Goal: Information Seeking & Learning: Learn about a topic

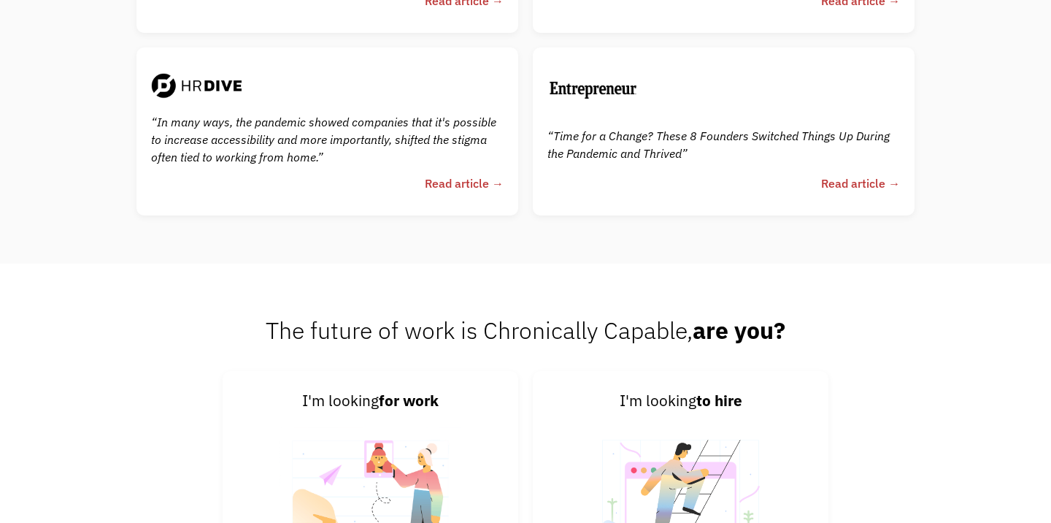
scroll to position [3298, 0]
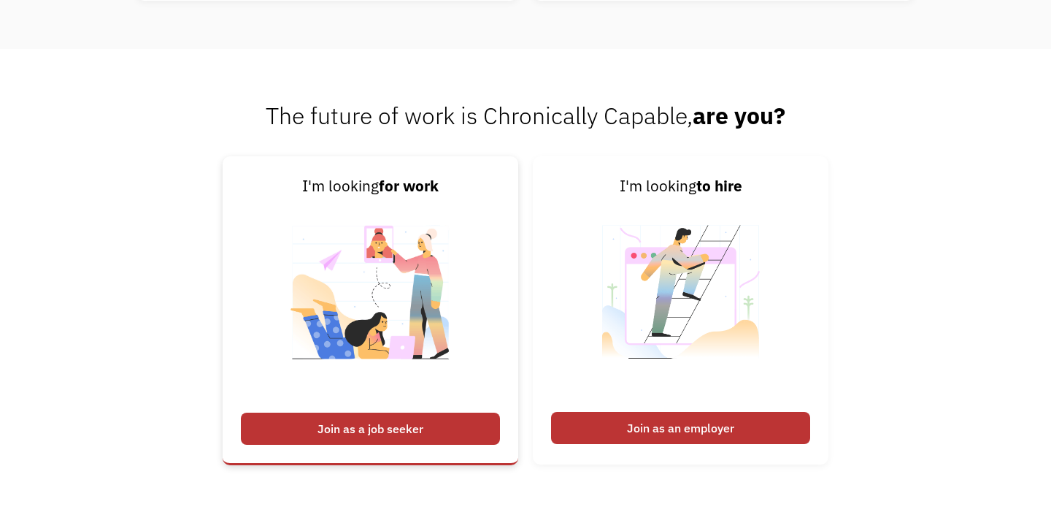
click at [305, 420] on div "Join as a job seeker" at bounding box center [370, 428] width 259 height 32
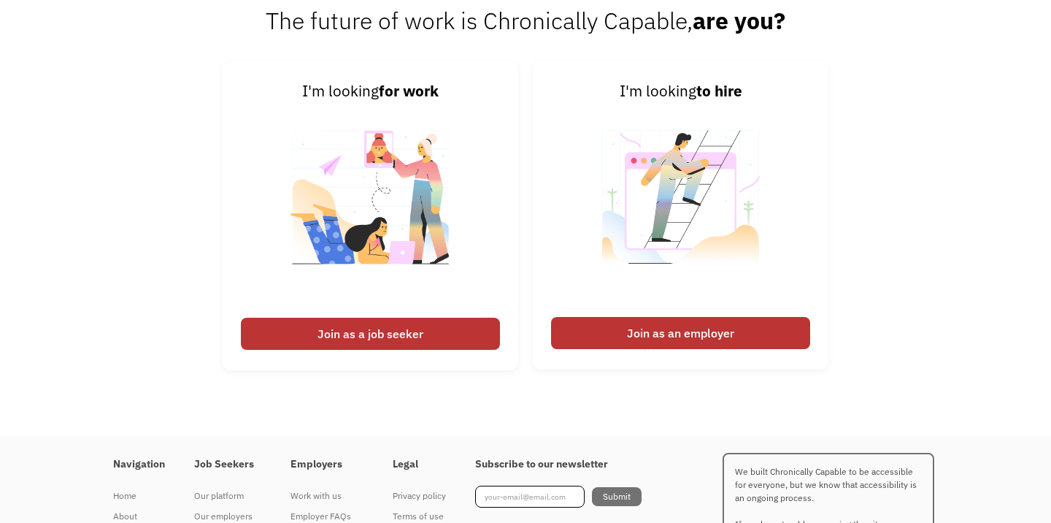
scroll to position [3479, 0]
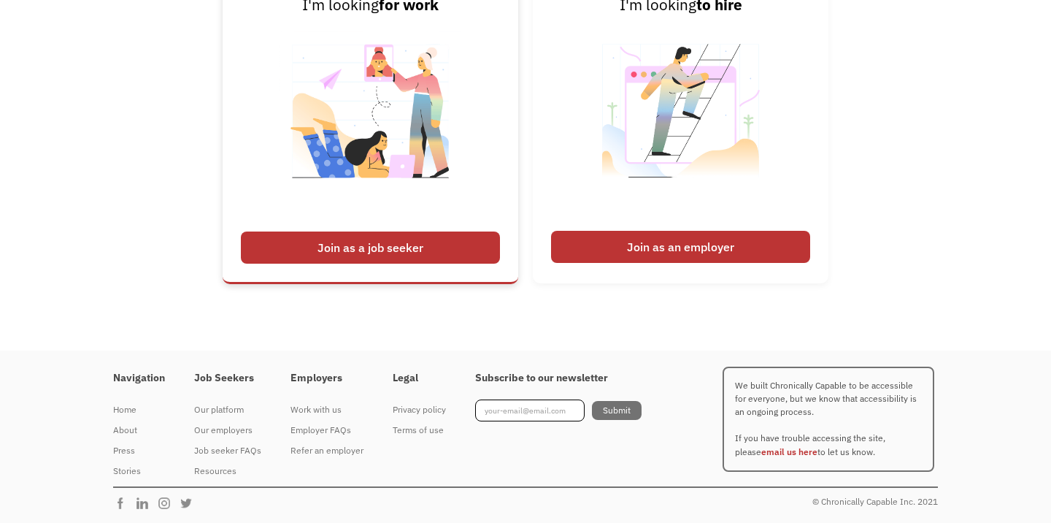
click at [375, 247] on div "Join as a job seeker" at bounding box center [370, 247] width 259 height 32
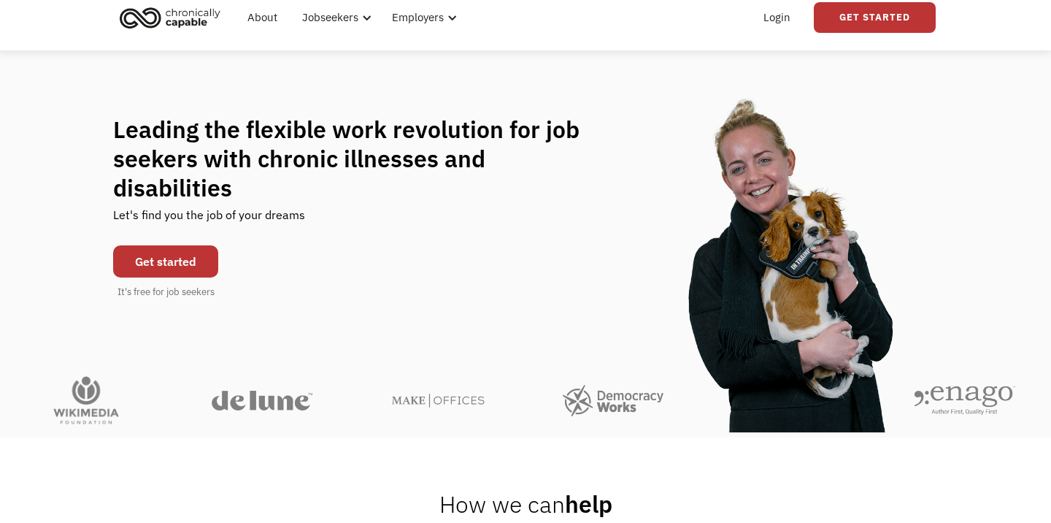
scroll to position [0, 0]
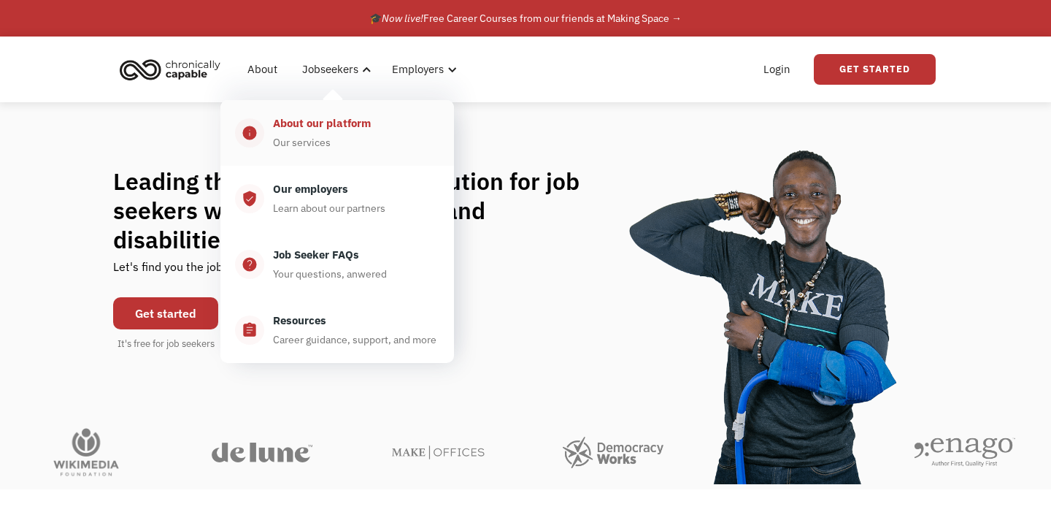
click at [324, 110] on link "info About our platform Our services" at bounding box center [337, 133] width 234 height 66
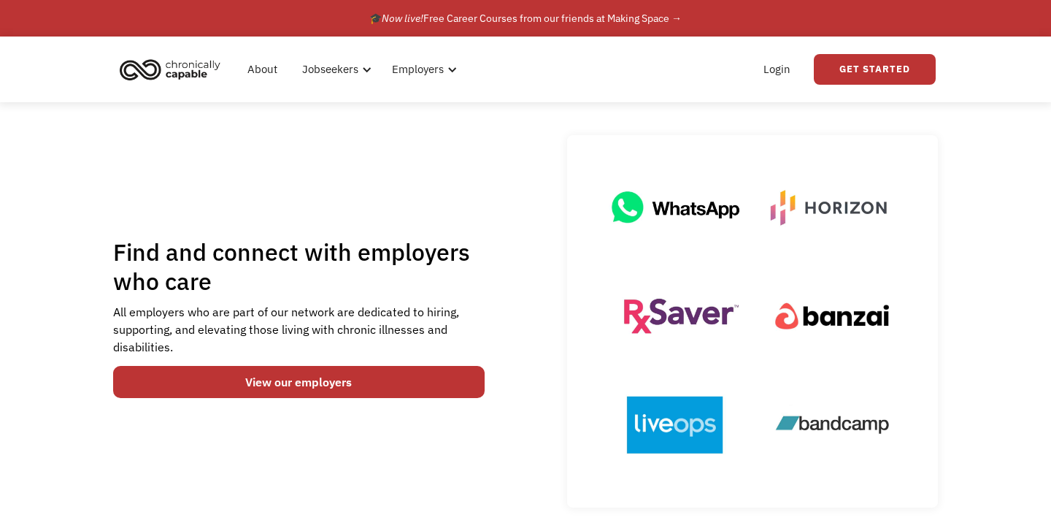
click at [51, 326] on div "Find and connect with employers who care All employers who are part of our netw…" at bounding box center [525, 317] width 1051 height 431
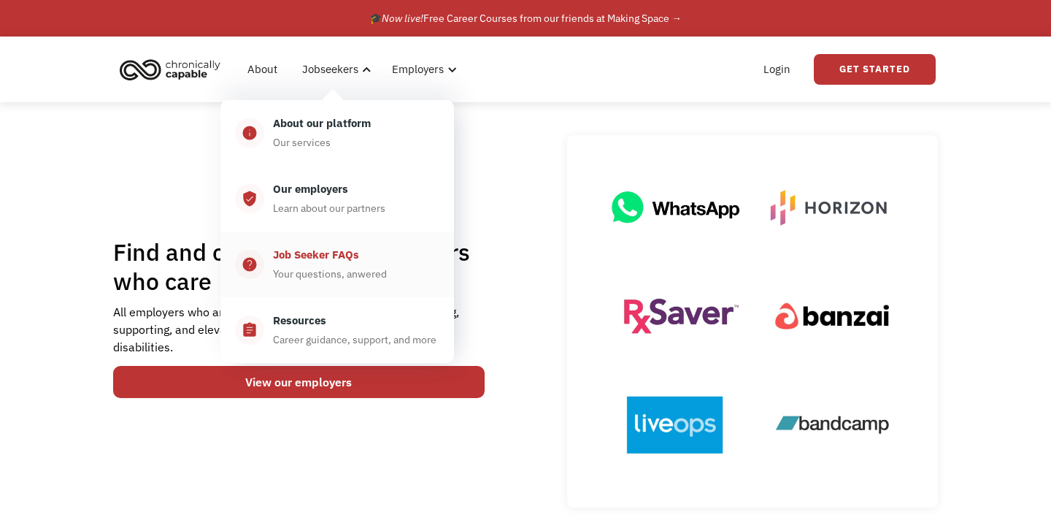
click at [307, 251] on div "Job Seeker FAQs" at bounding box center [316, 255] width 86 height 18
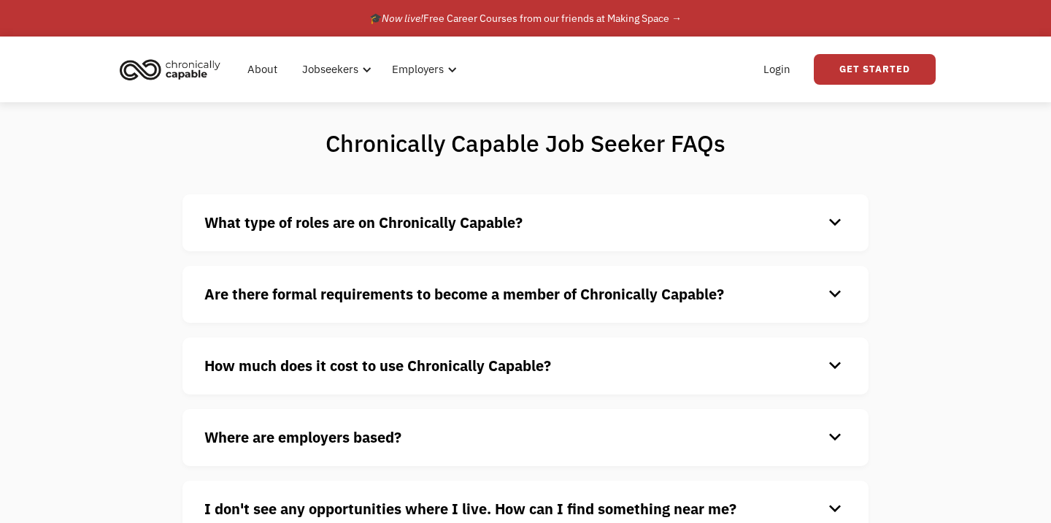
click at [288, 237] on div "What type of roles are on Chronically Capable? keyboard_arrow_down We offer a r…" at bounding box center [526, 222] width 686 height 57
click at [311, 216] on strong "What type of roles are on Chronically Capable?" at bounding box center [363, 222] width 318 height 20
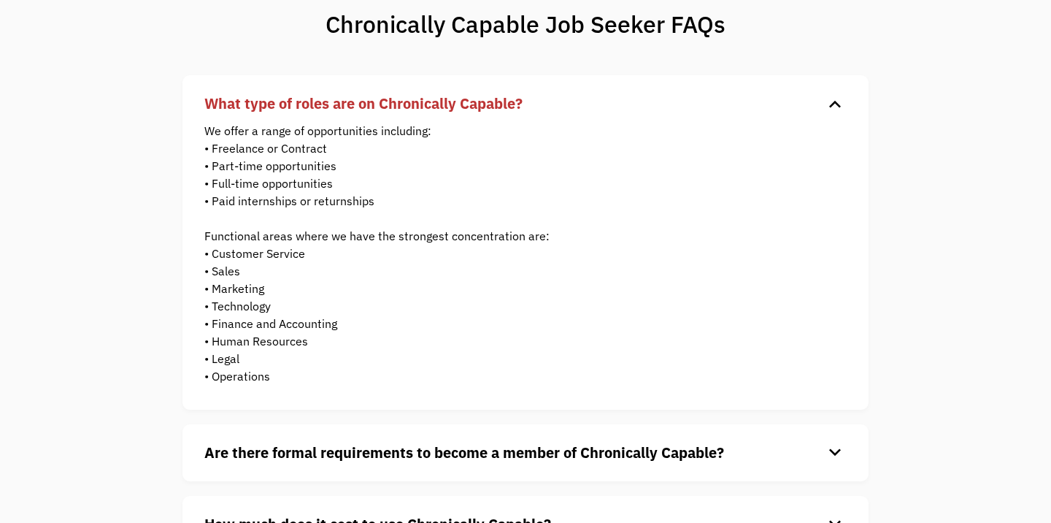
scroll to position [141, 0]
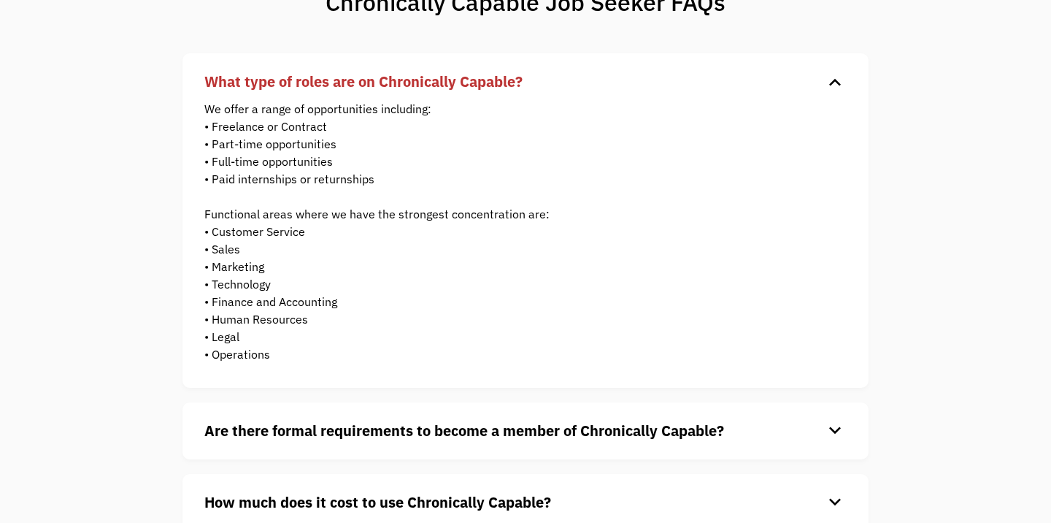
click at [339, 86] on strong "What type of roles are on Chronically Capable?" at bounding box center [363, 82] width 318 height 20
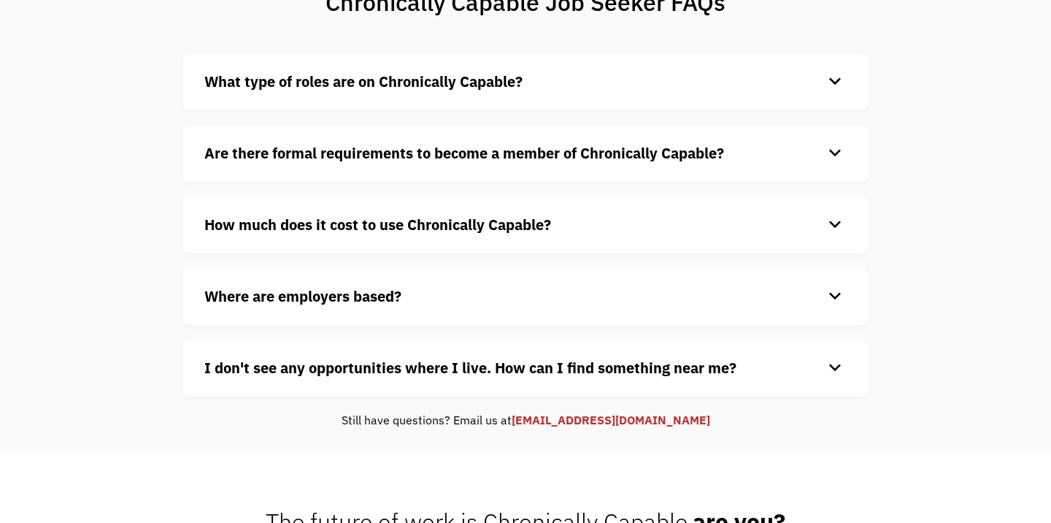
scroll to position [157, 0]
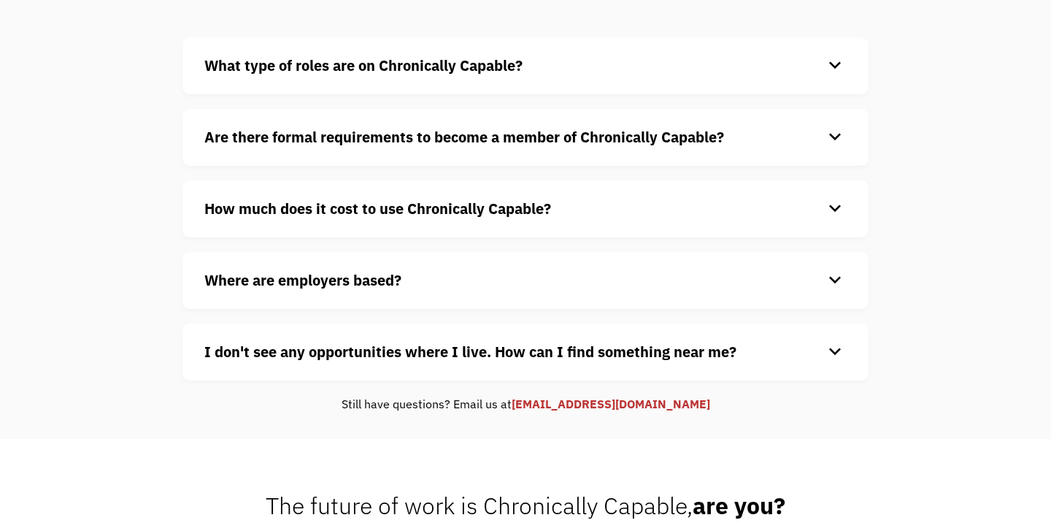
click at [305, 134] on strong "Are there formal requirements to become a member of Chronically Capable?" at bounding box center [464, 137] width 520 height 20
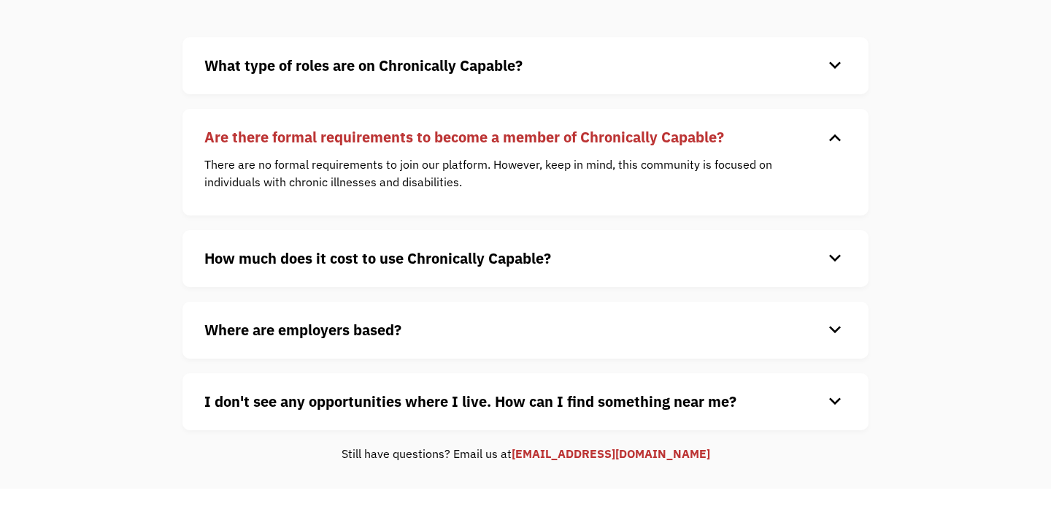
click at [305, 134] on strong "Are there formal requirements to become a member of Chronically Capable?" at bounding box center [464, 137] width 520 height 20
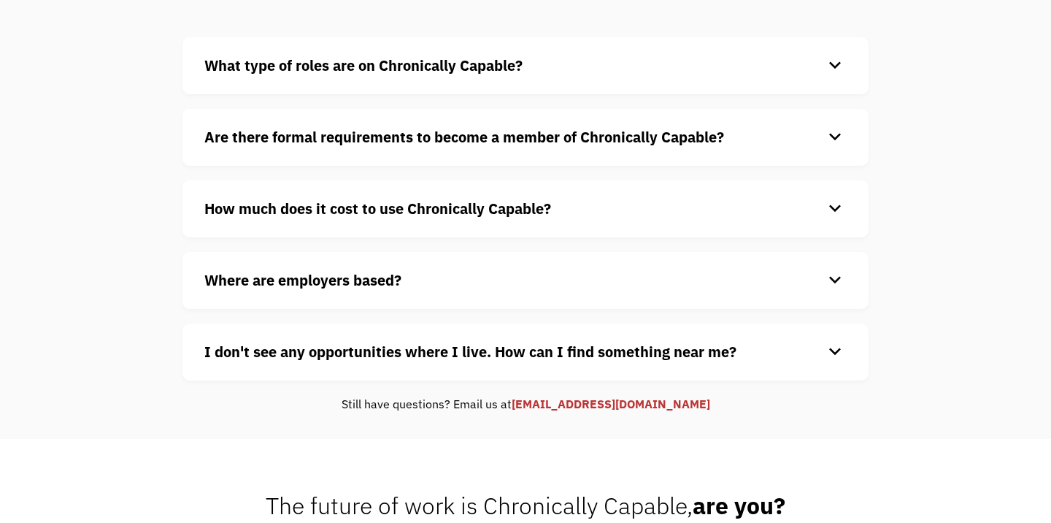
click at [281, 201] on strong "How much does it cost to use Chronically Capable?" at bounding box center [377, 209] width 347 height 20
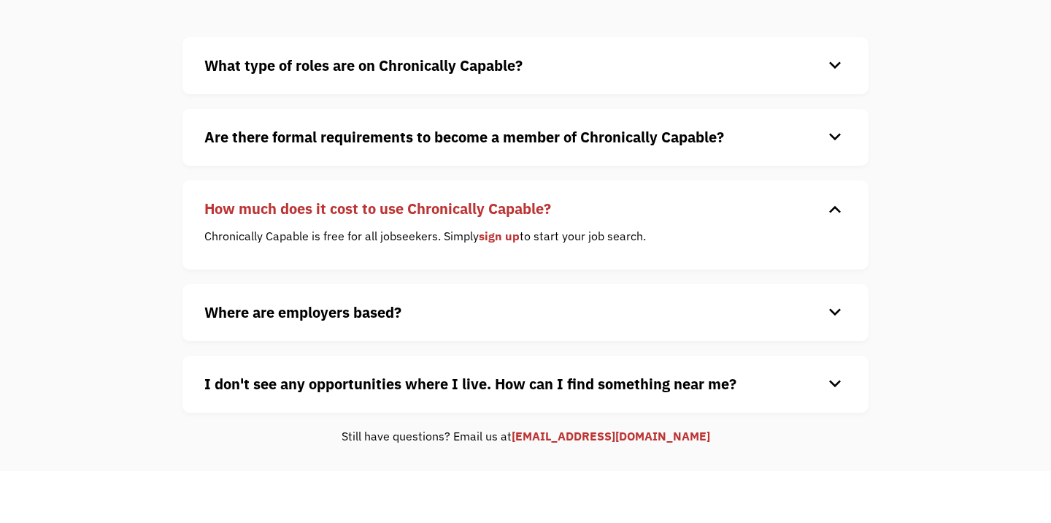
click at [281, 201] on strong "How much does it cost to use Chronically Capable?" at bounding box center [377, 209] width 347 height 20
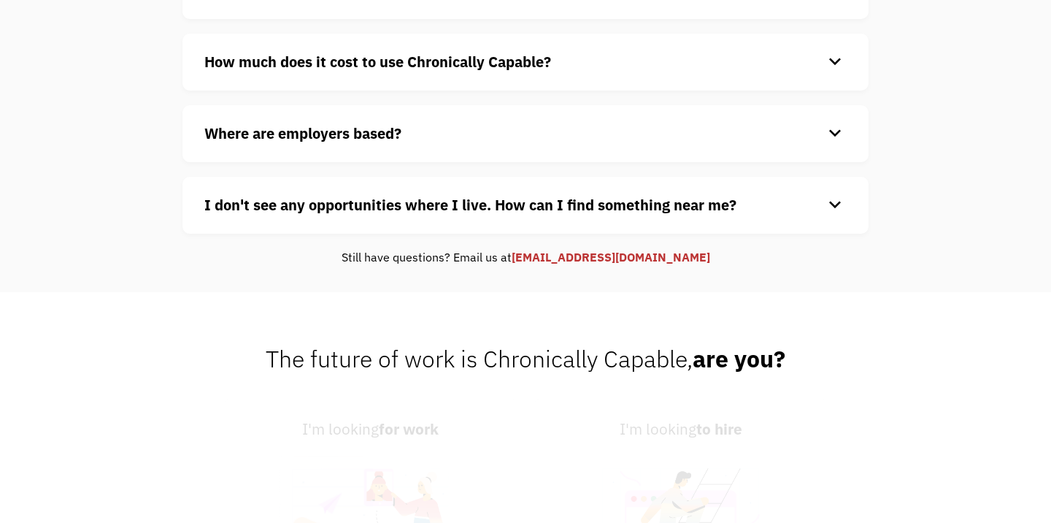
scroll to position [345, 0]
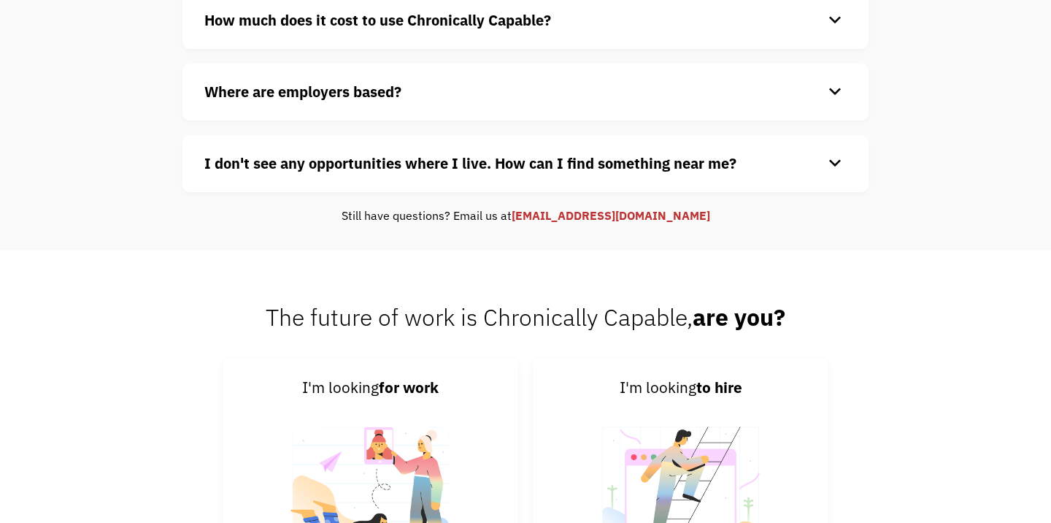
click at [320, 169] on strong "I don't see any opportunities where I live. How can I find something near me?" at bounding box center [470, 163] width 532 height 20
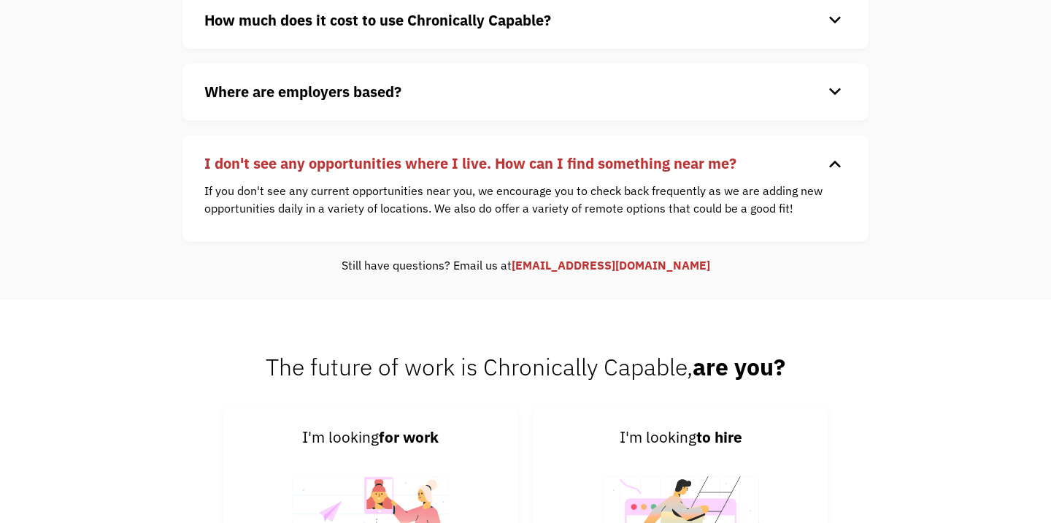
click at [320, 169] on strong "I don't see any opportunities where I live. How can I find something near me?" at bounding box center [470, 163] width 532 height 20
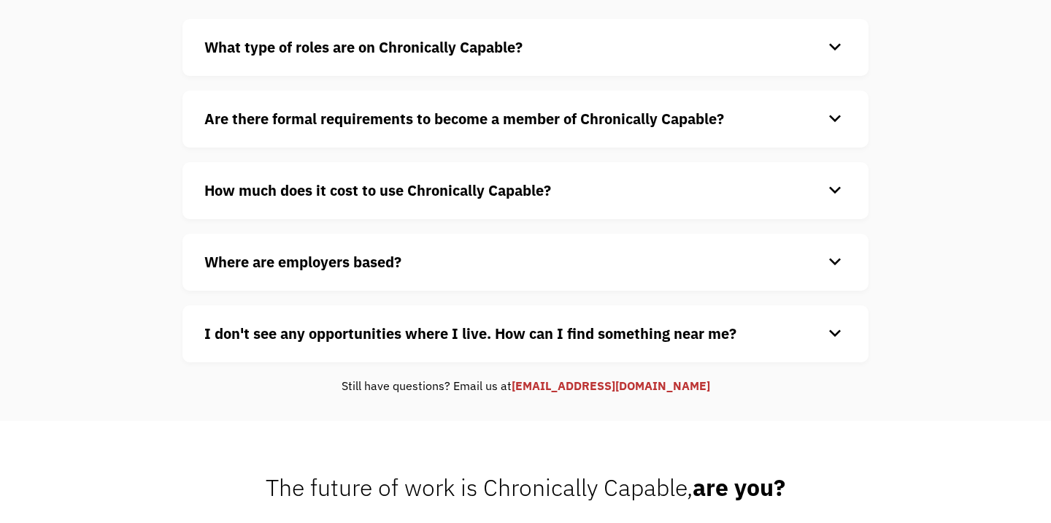
scroll to position [0, 0]
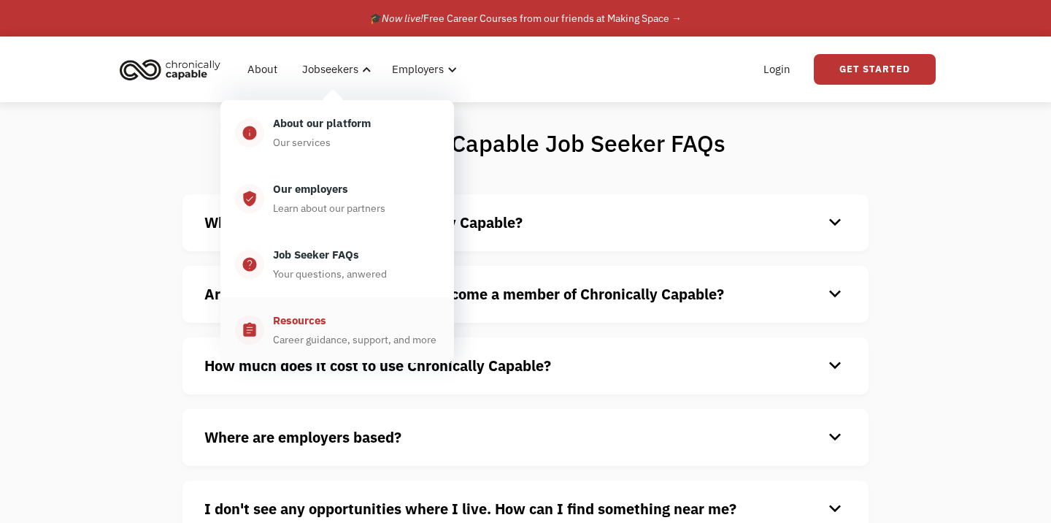
click at [299, 329] on div "Resources Career guidance, support, and more" at bounding box center [351, 330] width 175 height 37
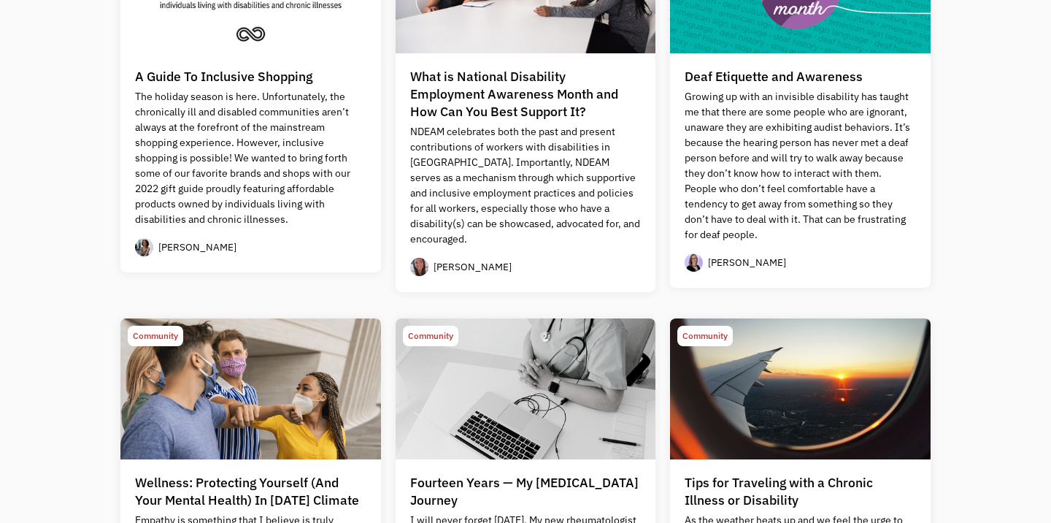
scroll to position [383, 0]
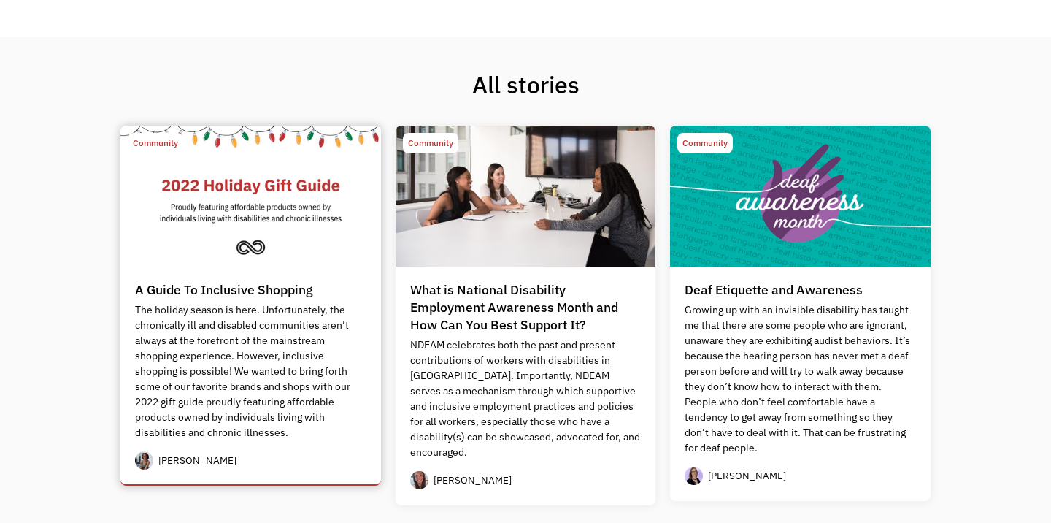
click at [177, 291] on div "A Guide To Inclusive Shopping" at bounding box center [223, 290] width 177 height 18
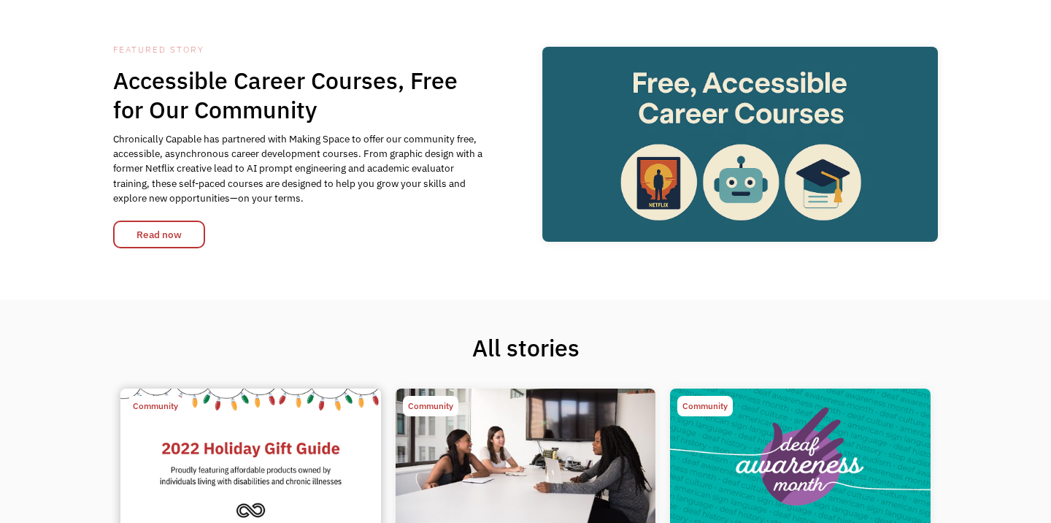
scroll to position [0, 0]
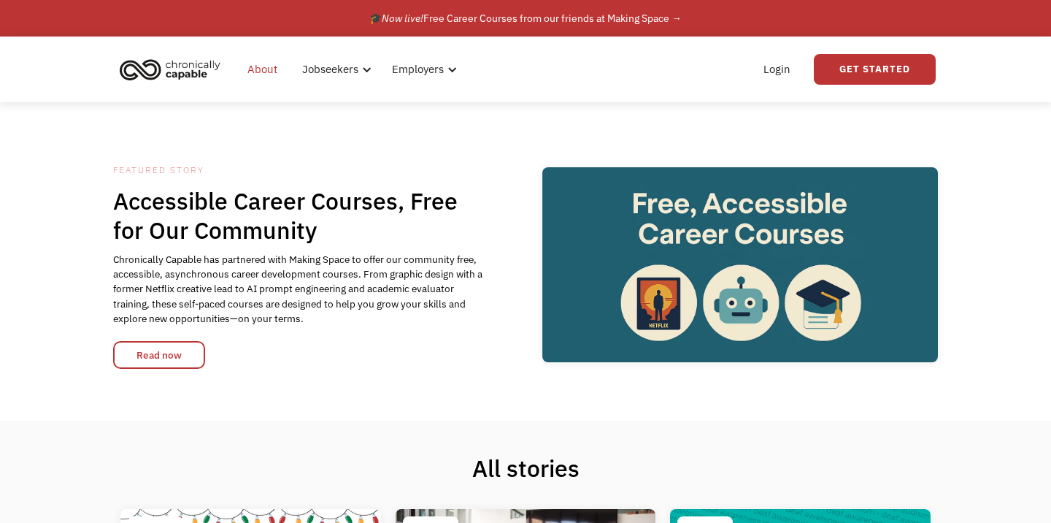
click at [267, 72] on link "About" at bounding box center [262, 69] width 47 height 47
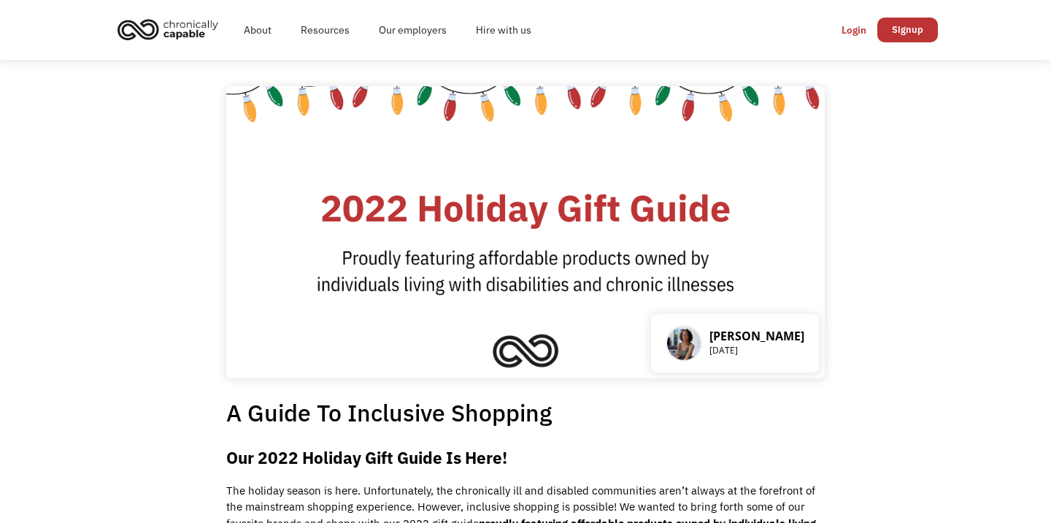
scroll to position [128, 0]
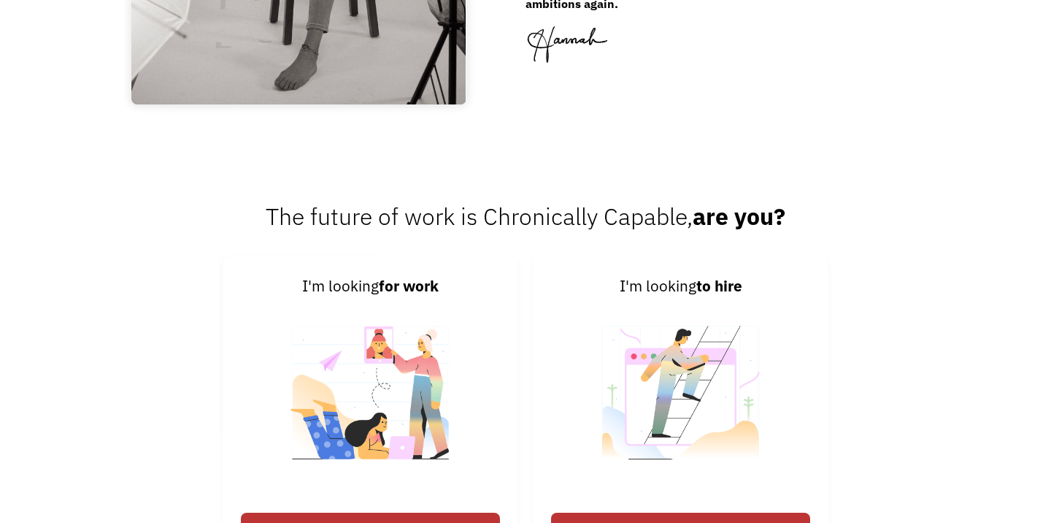
scroll to position [2248, 0]
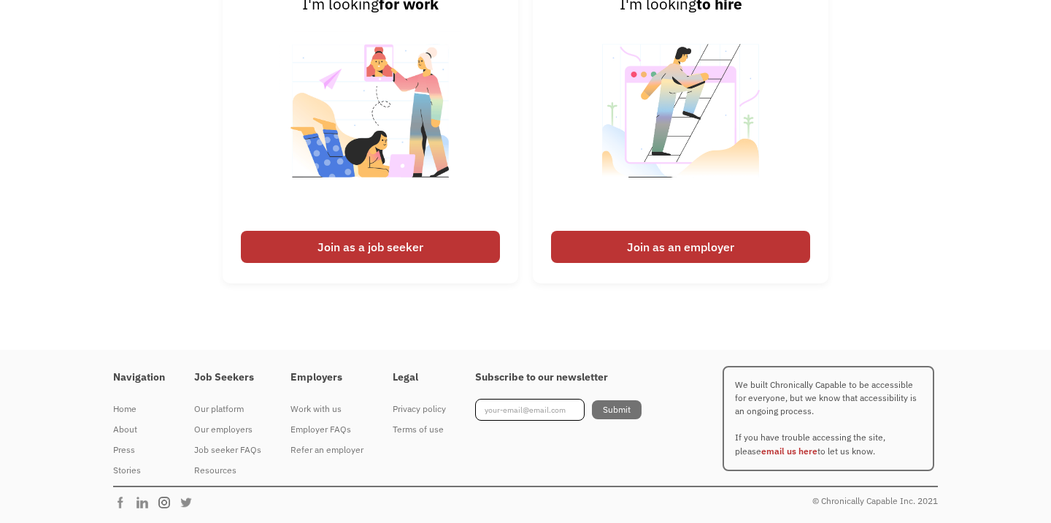
click at [169, 502] on img at bounding box center [168, 502] width 22 height 15
click at [122, 502] on img at bounding box center [124, 502] width 22 height 15
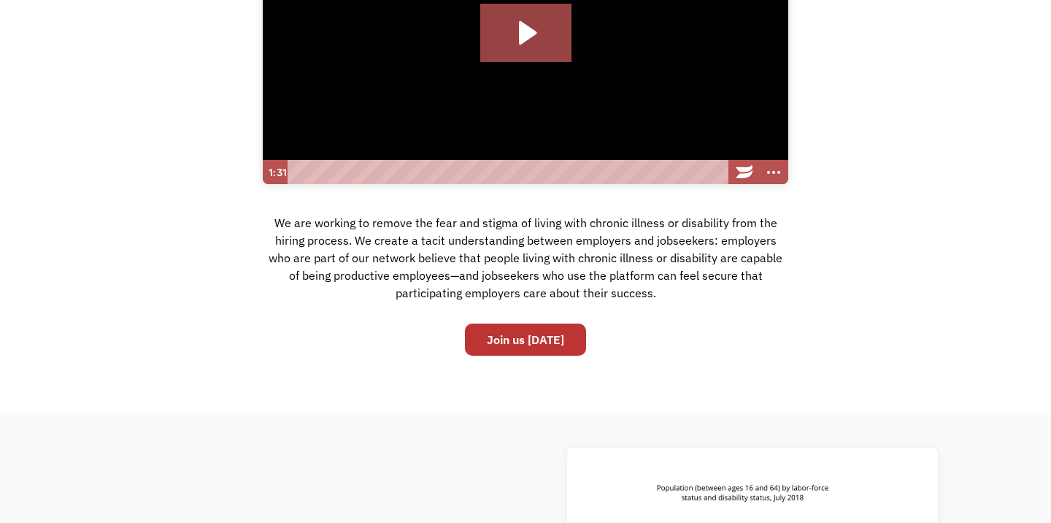
scroll to position [0, 0]
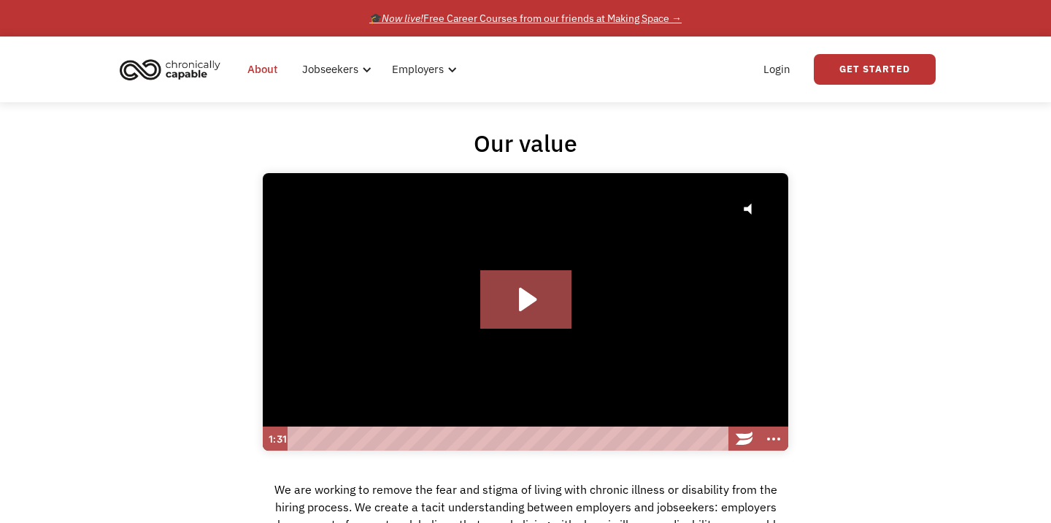
click at [660, 21] on div "🎓 Now live! Free Career Courses from our friends at Making Space →" at bounding box center [525, 18] width 312 height 18
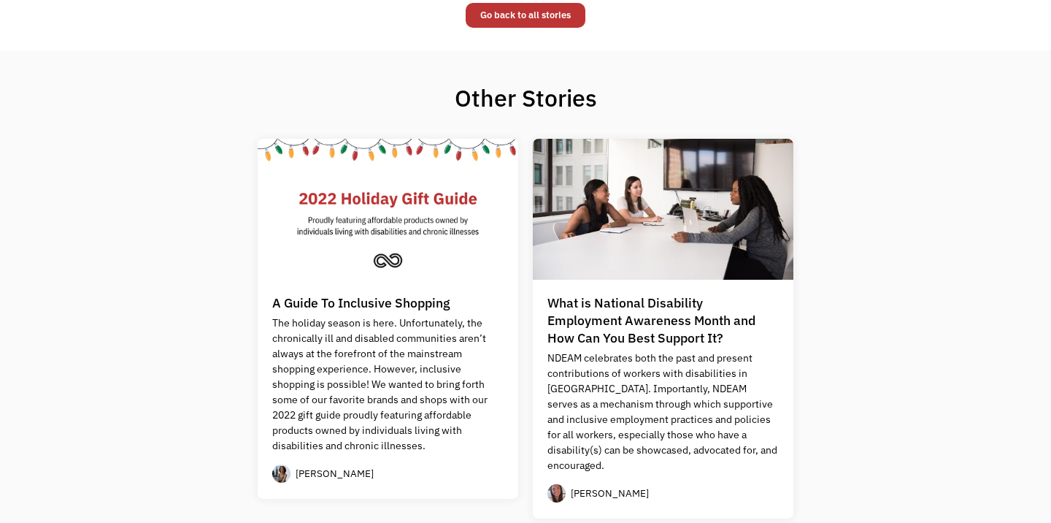
scroll to position [1089, 0]
